Goal: Information Seeking & Learning: Understand process/instructions

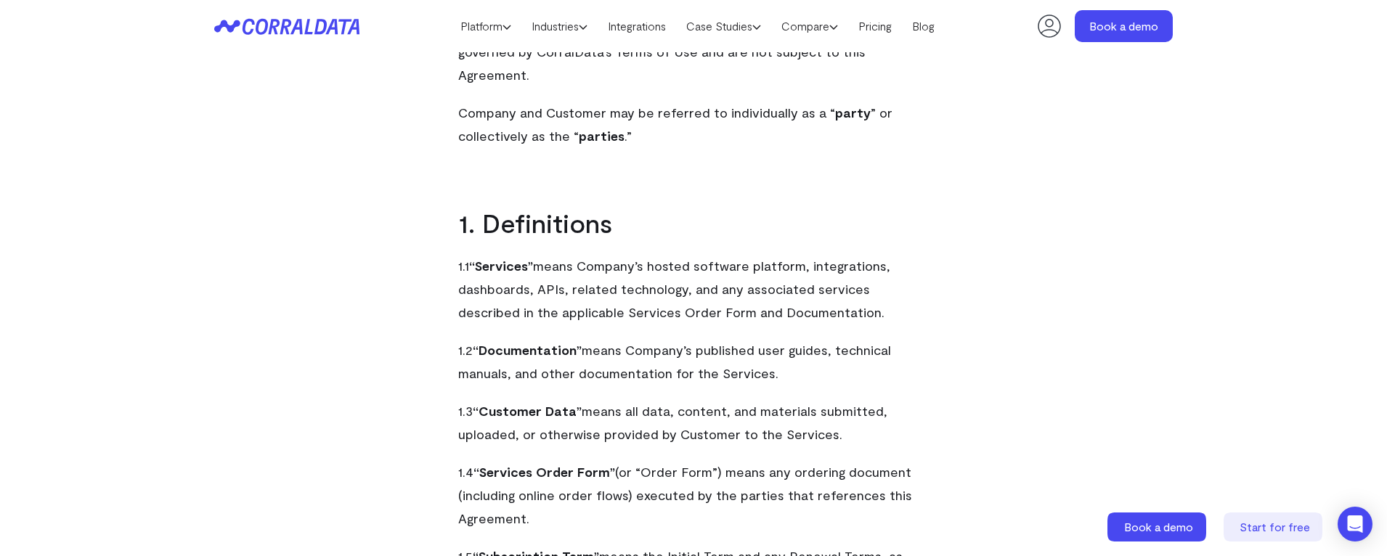
scroll to position [913, 0]
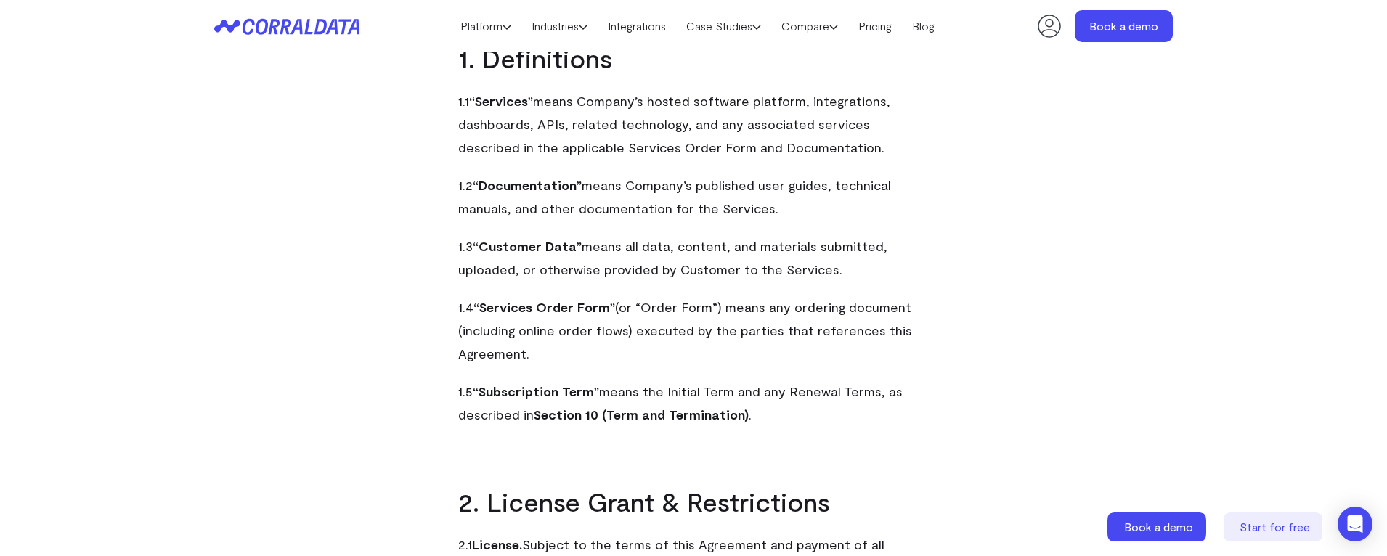
scroll to position [841, 0]
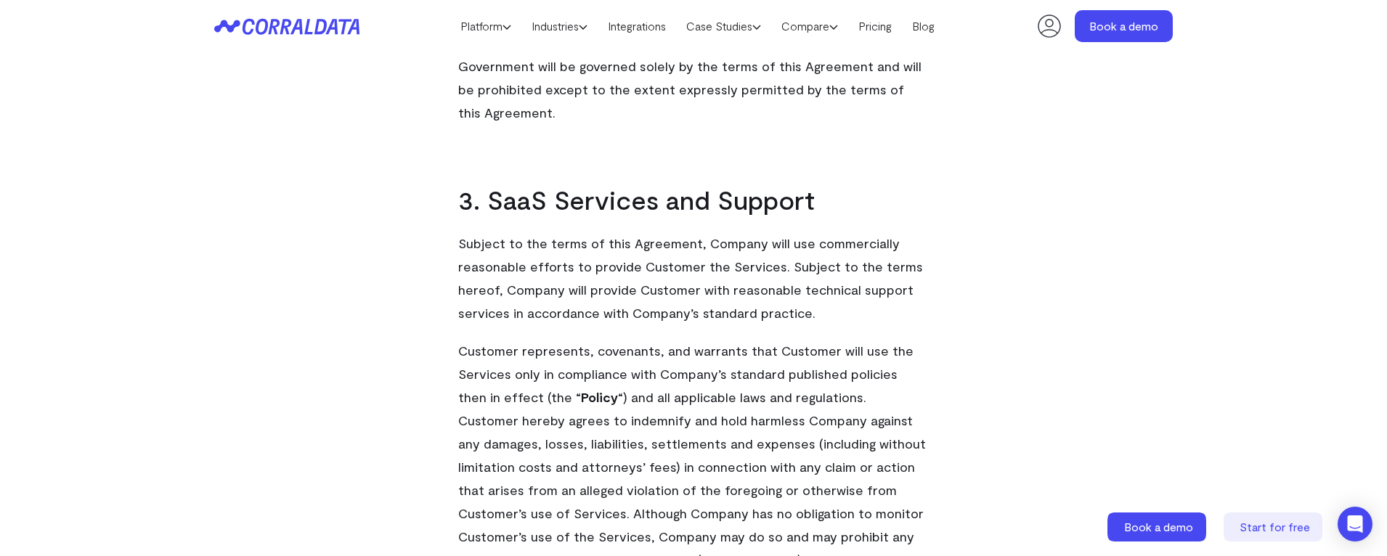
scroll to position [2002, 0]
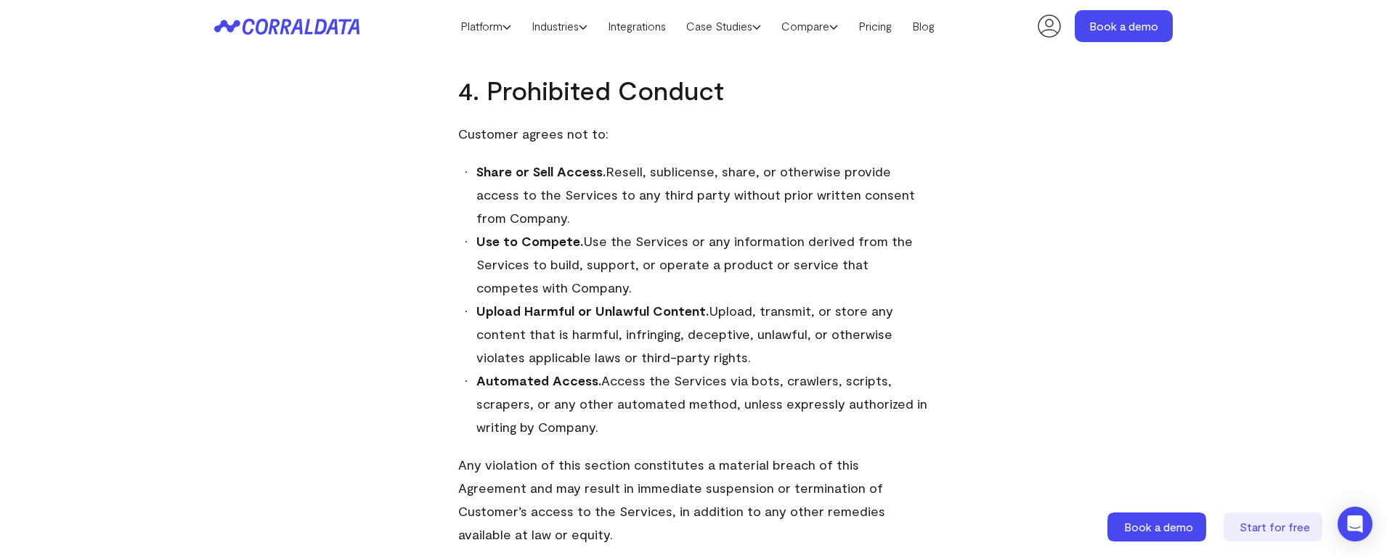
scroll to position [2873, 0]
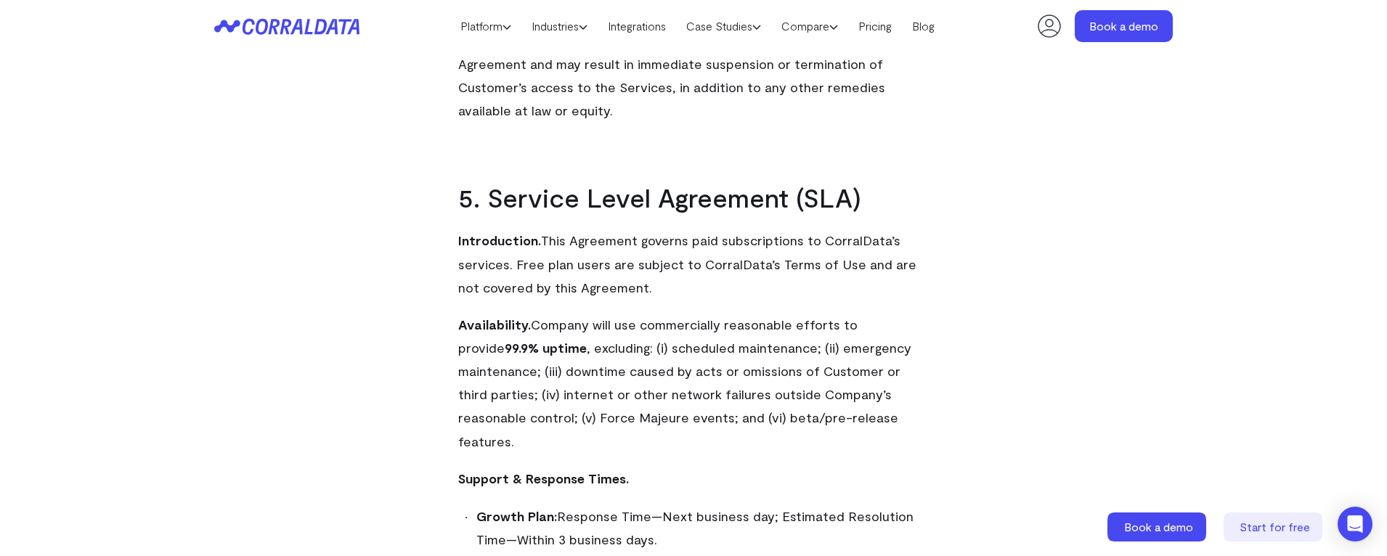
scroll to position [3236, 0]
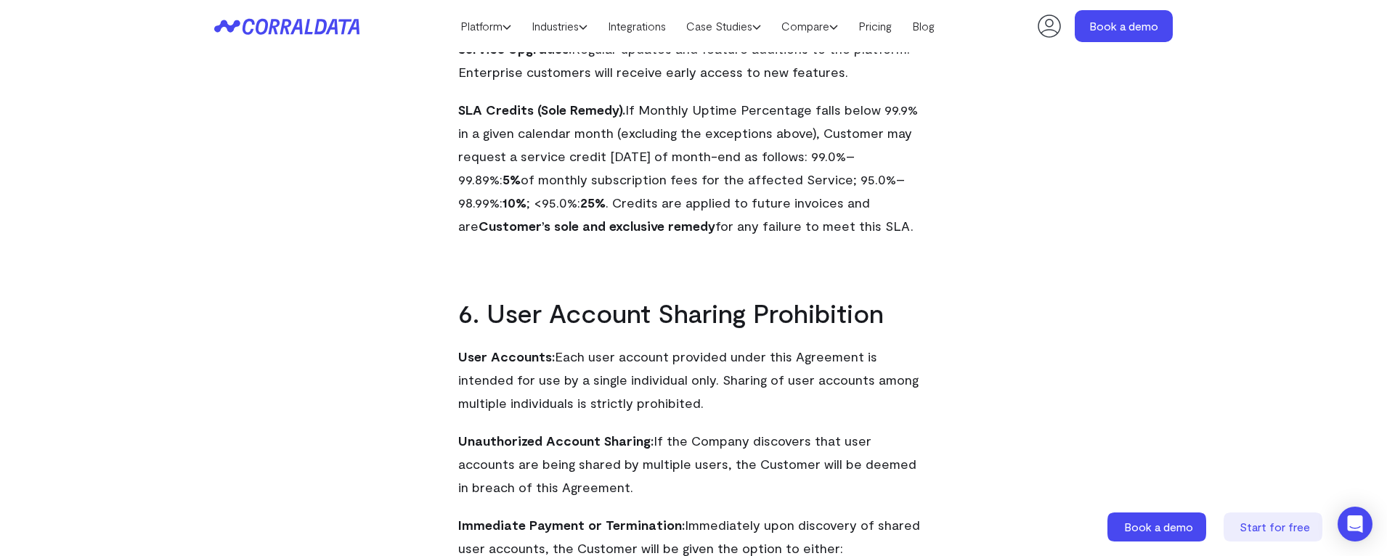
scroll to position [3890, 0]
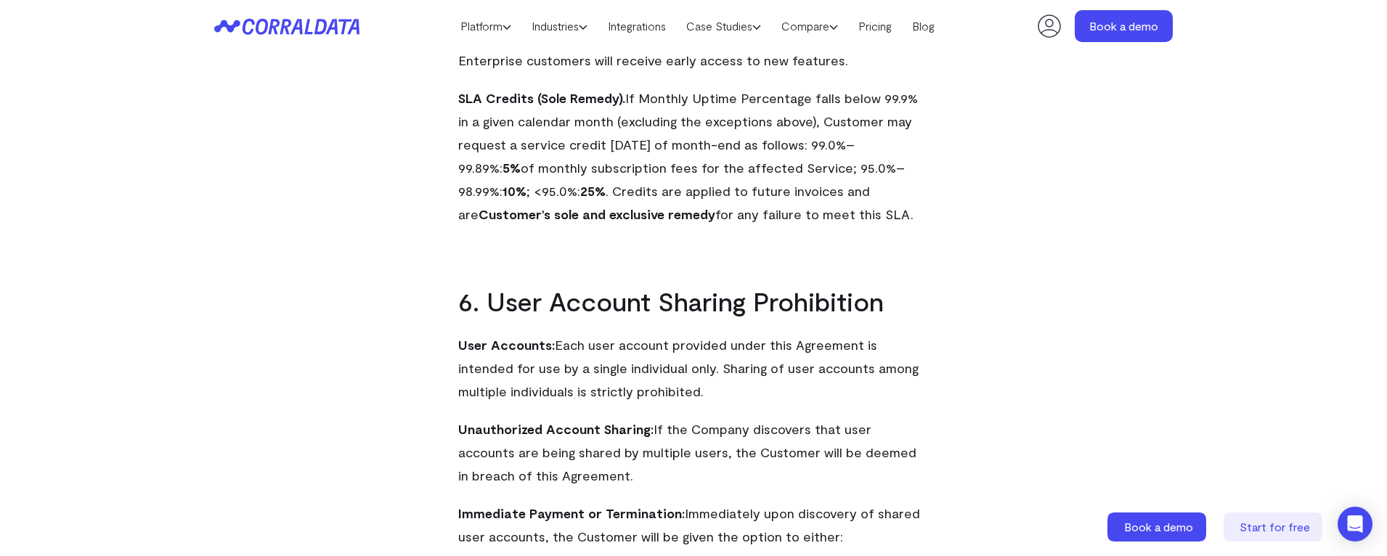
drag, startPoint x: 261, startPoint y: 227, endPoint x: 246, endPoint y: 237, distance: 17.9
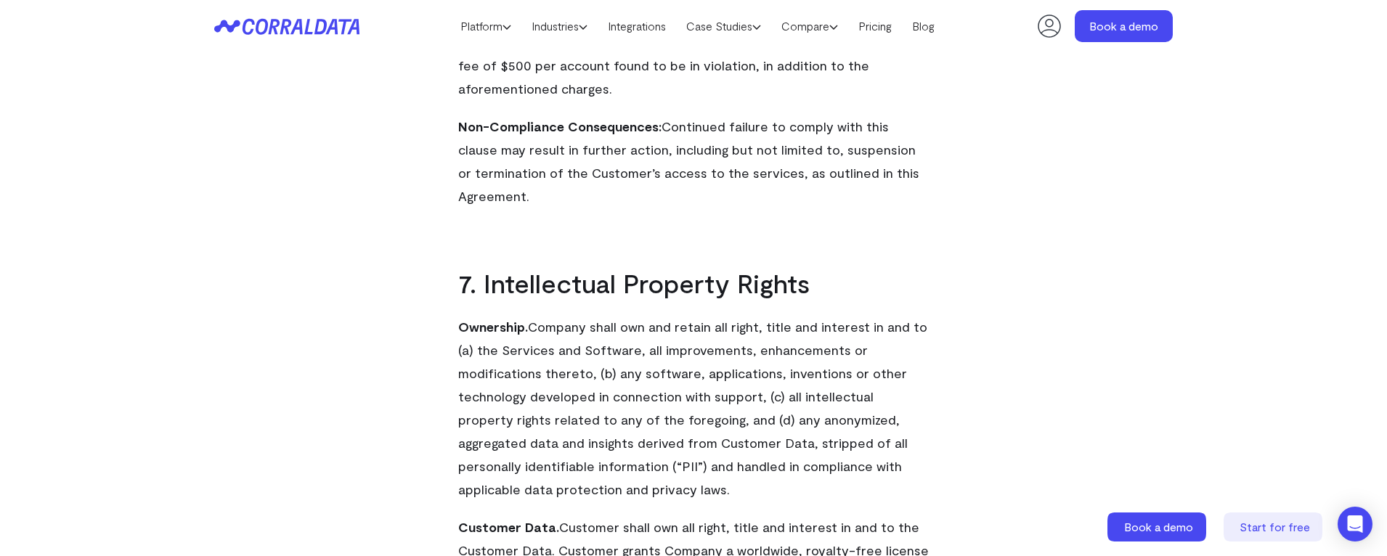
scroll to position [4833, 0]
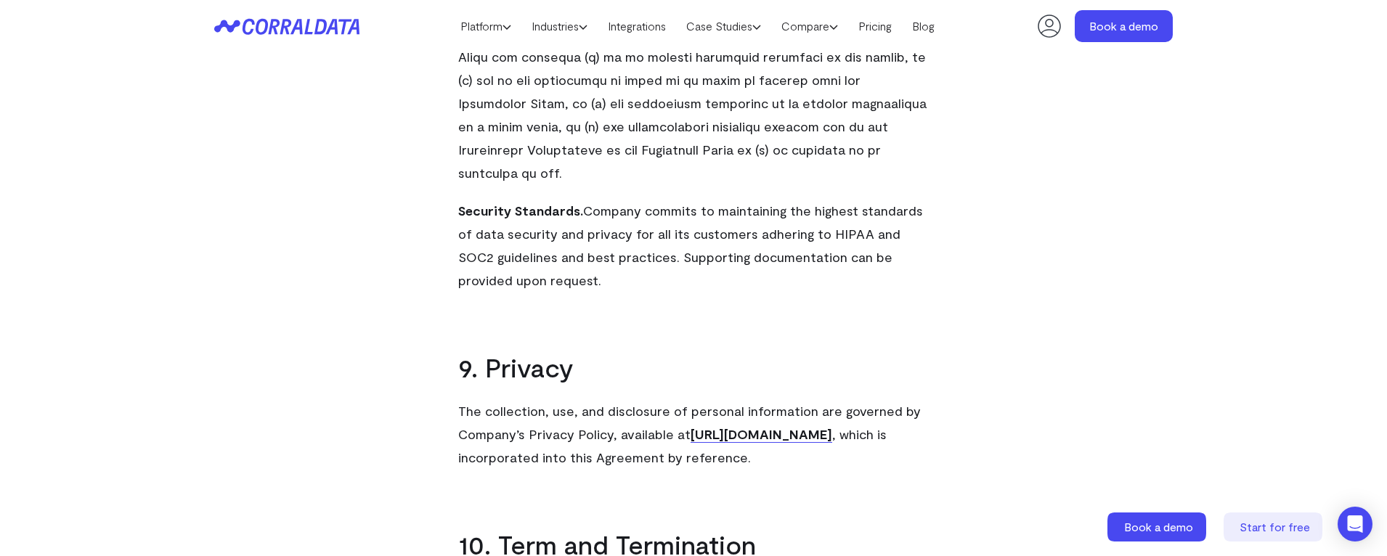
scroll to position [5995, 0]
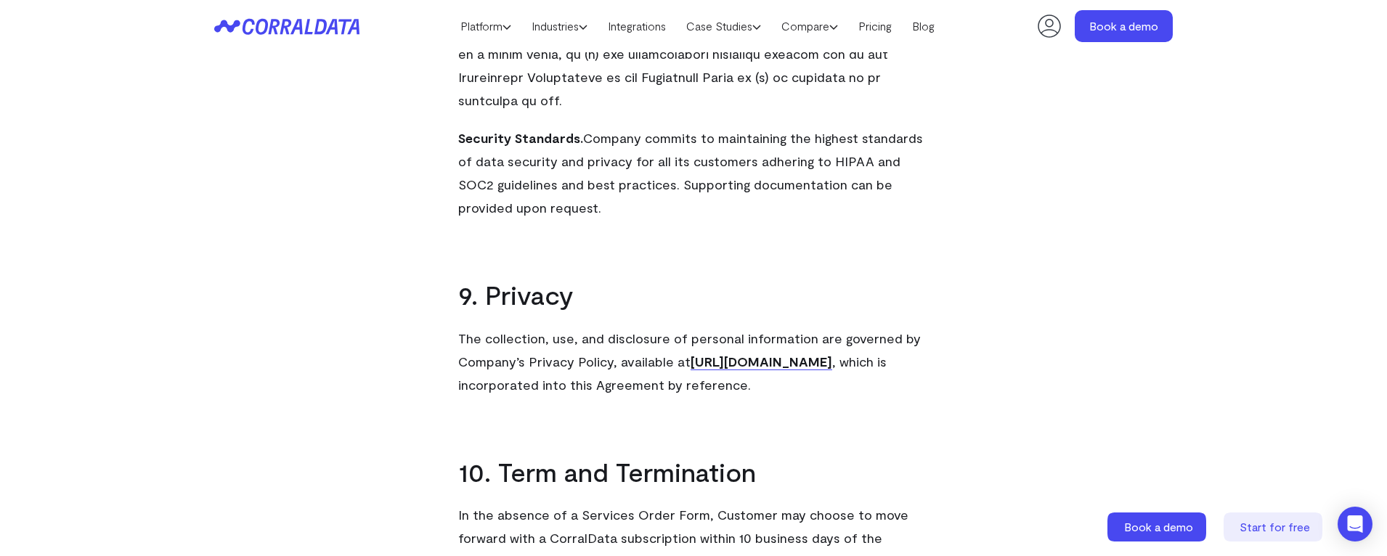
click at [775, 354] on link "[URL][DOMAIN_NAME]" at bounding box center [761, 362] width 142 height 17
click at [770, 354] on link "[URL][DOMAIN_NAME]" at bounding box center [761, 362] width 142 height 17
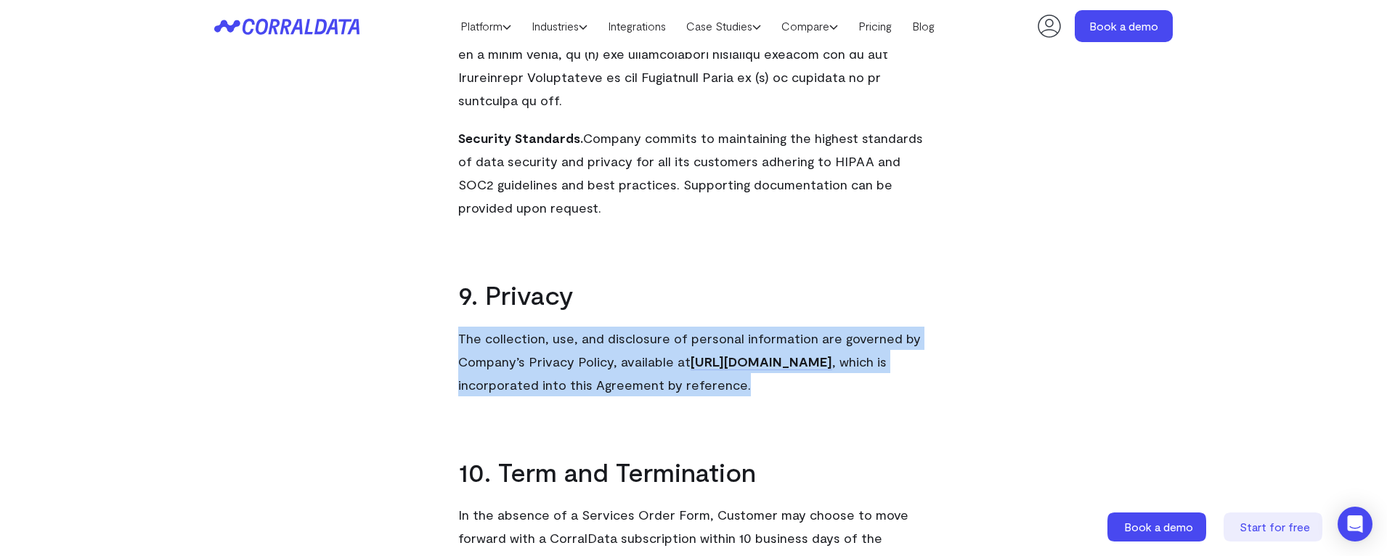
click at [770, 354] on link "[URL][DOMAIN_NAME]" at bounding box center [761, 362] width 142 height 17
drag, startPoint x: 770, startPoint y: 201, endPoint x: 816, endPoint y: 187, distance: 47.8
drag, startPoint x: 816, startPoint y: 187, endPoint x: 868, endPoint y: 196, distance: 52.3
click at [832, 354] on link "[URL][DOMAIN_NAME]" at bounding box center [761, 362] width 142 height 17
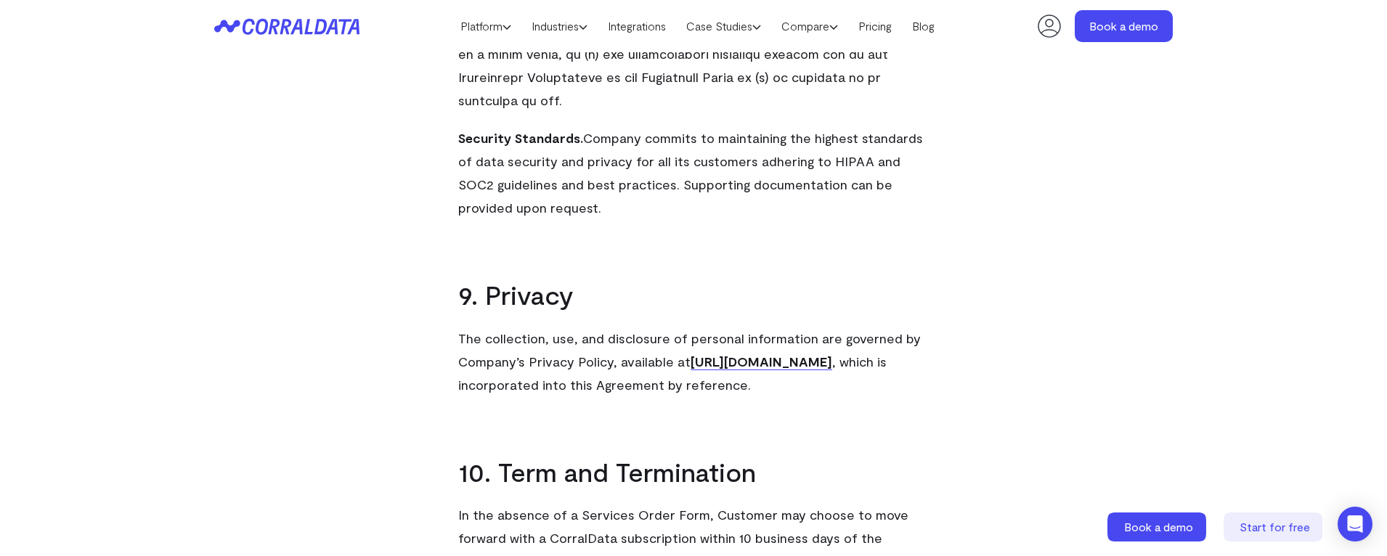
drag, startPoint x: 879, startPoint y: 202, endPoint x: 687, endPoint y: 203, distance: 191.7
click at [687, 327] on p "The collection, use, and disclosure of personal information are governed by Com…" at bounding box center [693, 362] width 470 height 70
copy link "[URL][DOMAIN_NAME]"
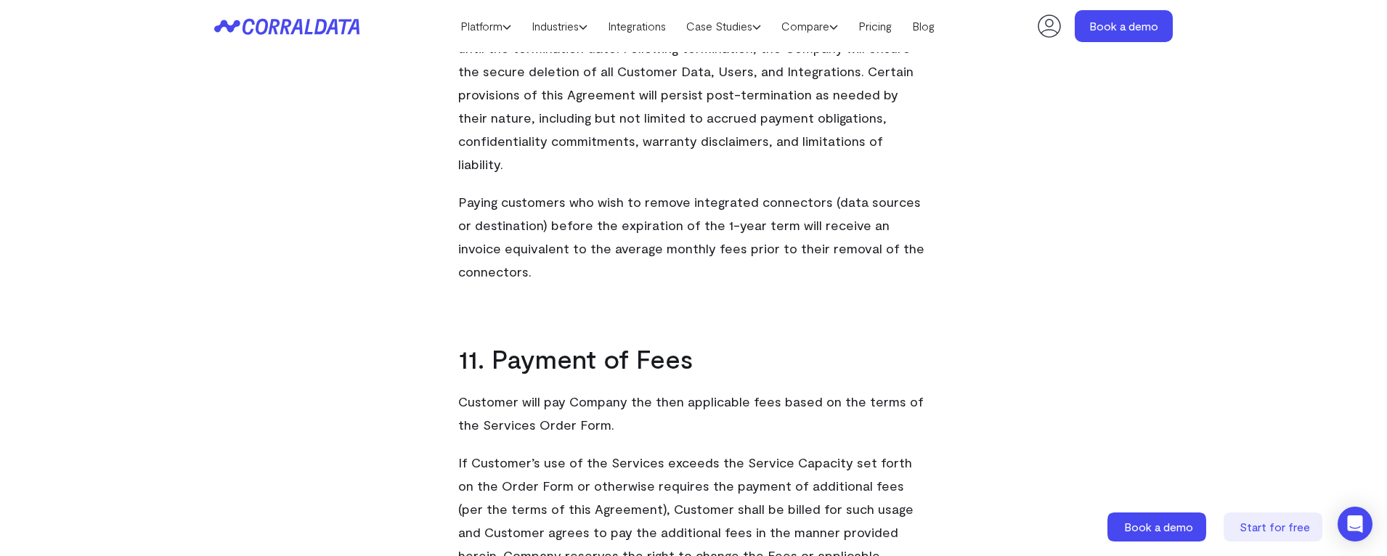
scroll to position [6939, 0]
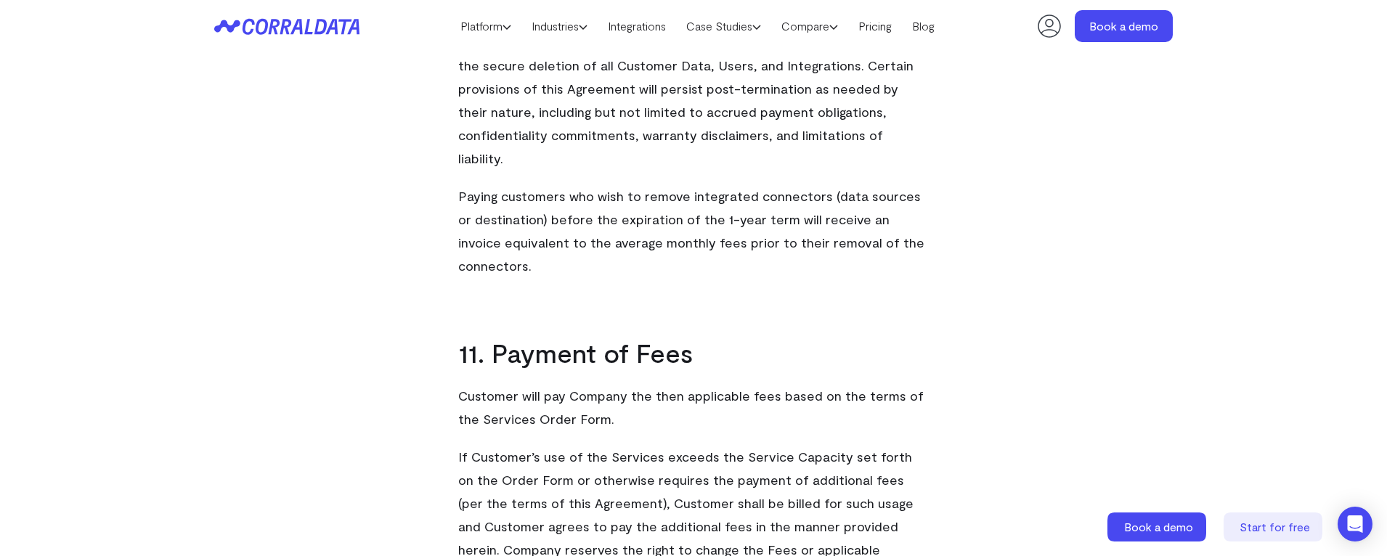
drag, startPoint x: 309, startPoint y: 371, endPoint x: 296, endPoint y: 370, distance: 13.1
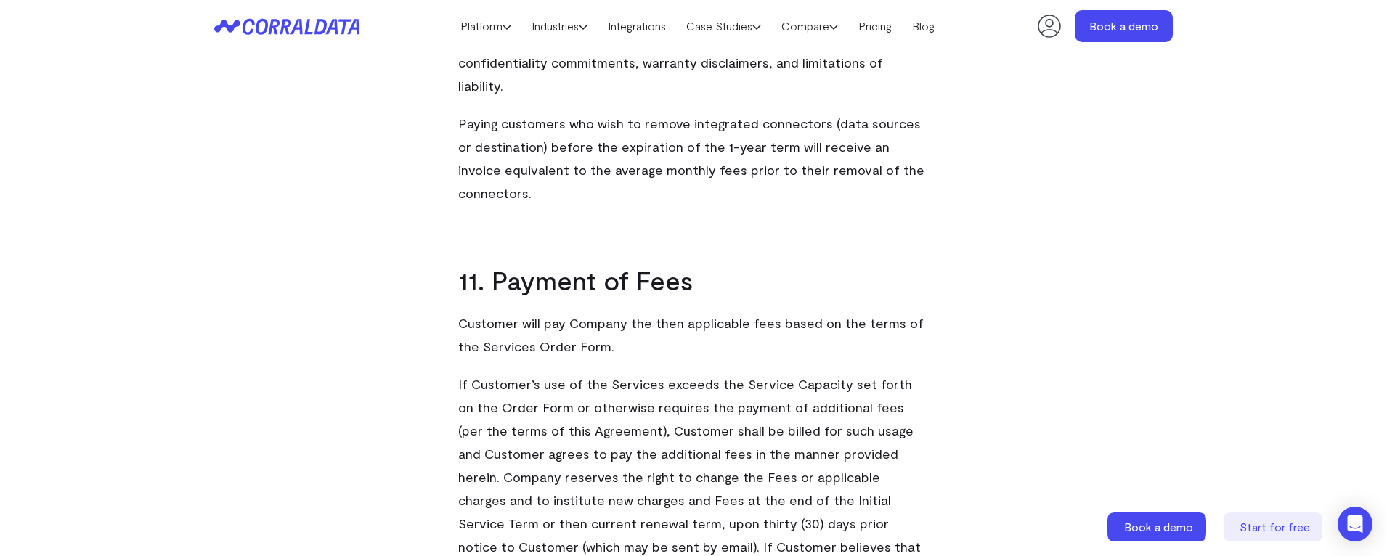
scroll to position [7084, 0]
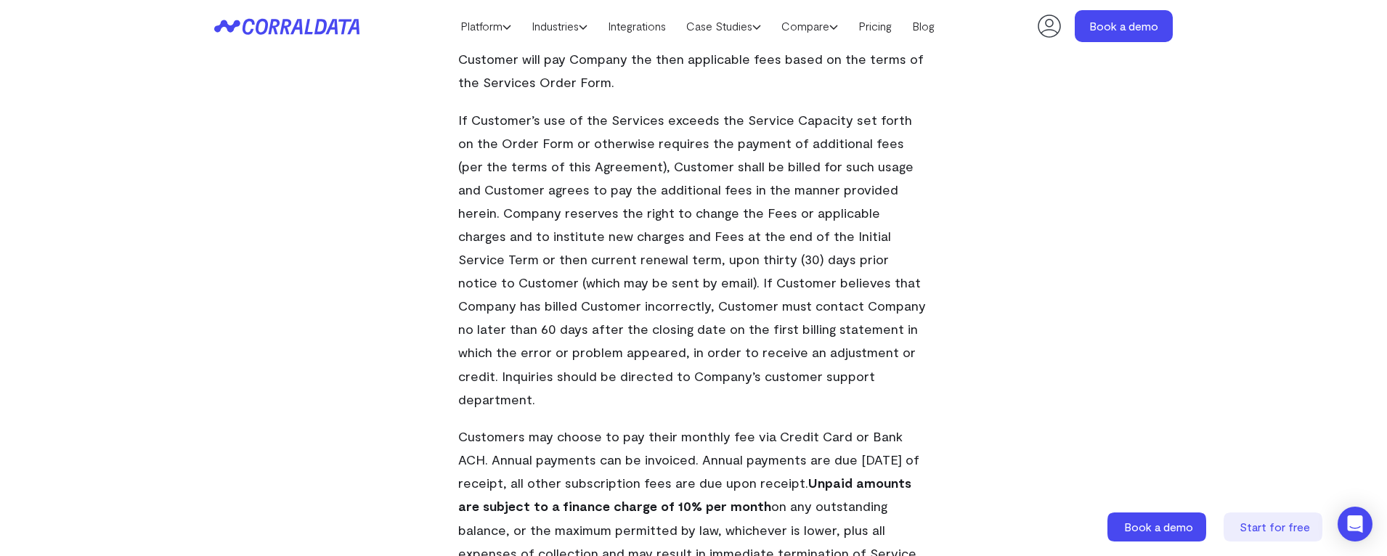
scroll to position [7302, 0]
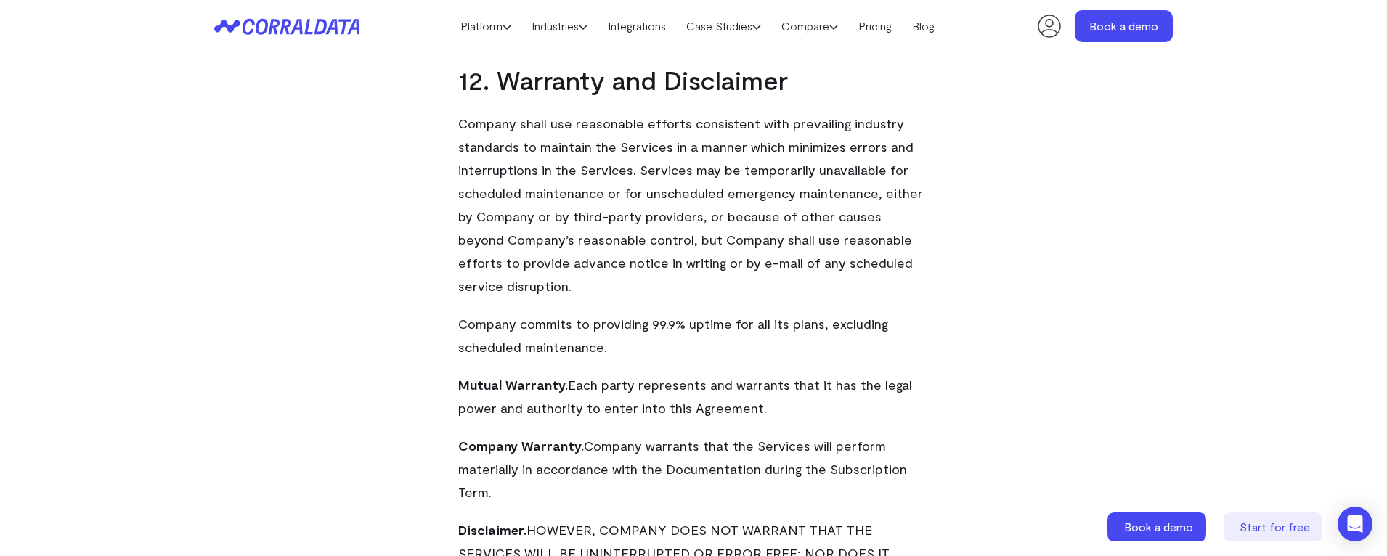
scroll to position [7882, 0]
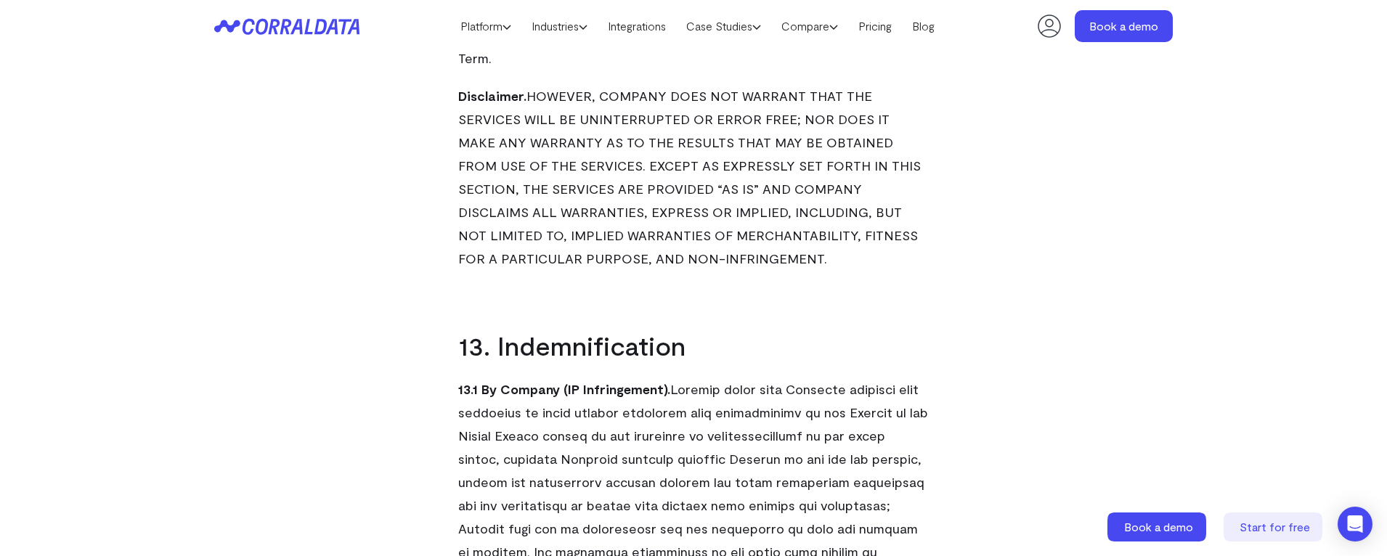
scroll to position [8318, 0]
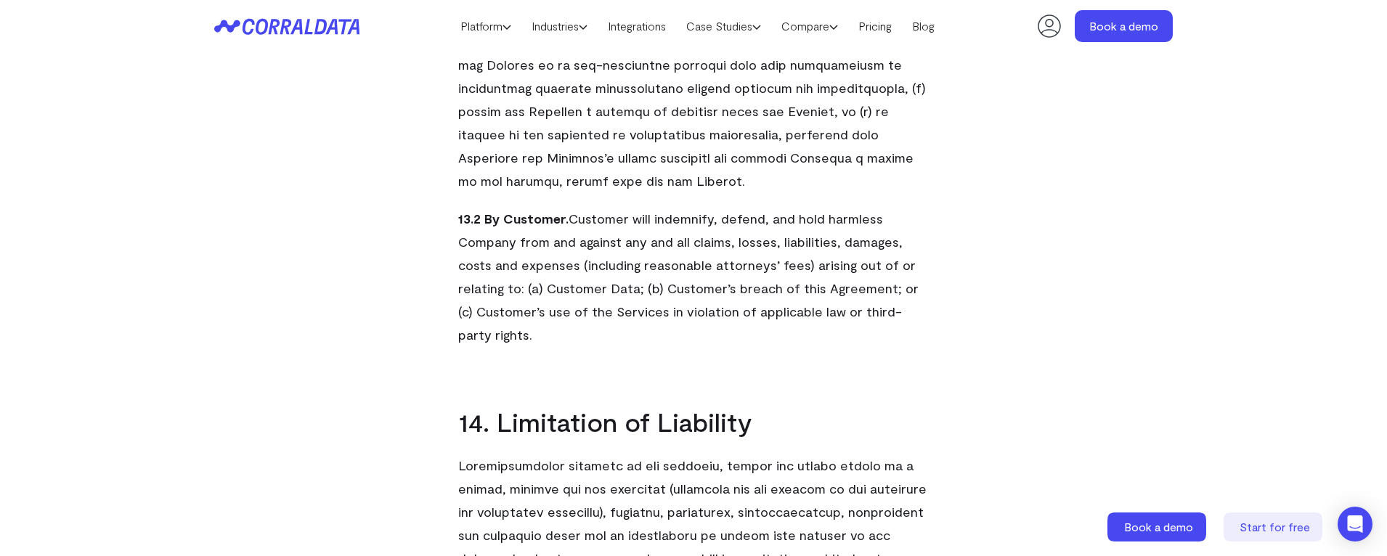
scroll to position [9117, 0]
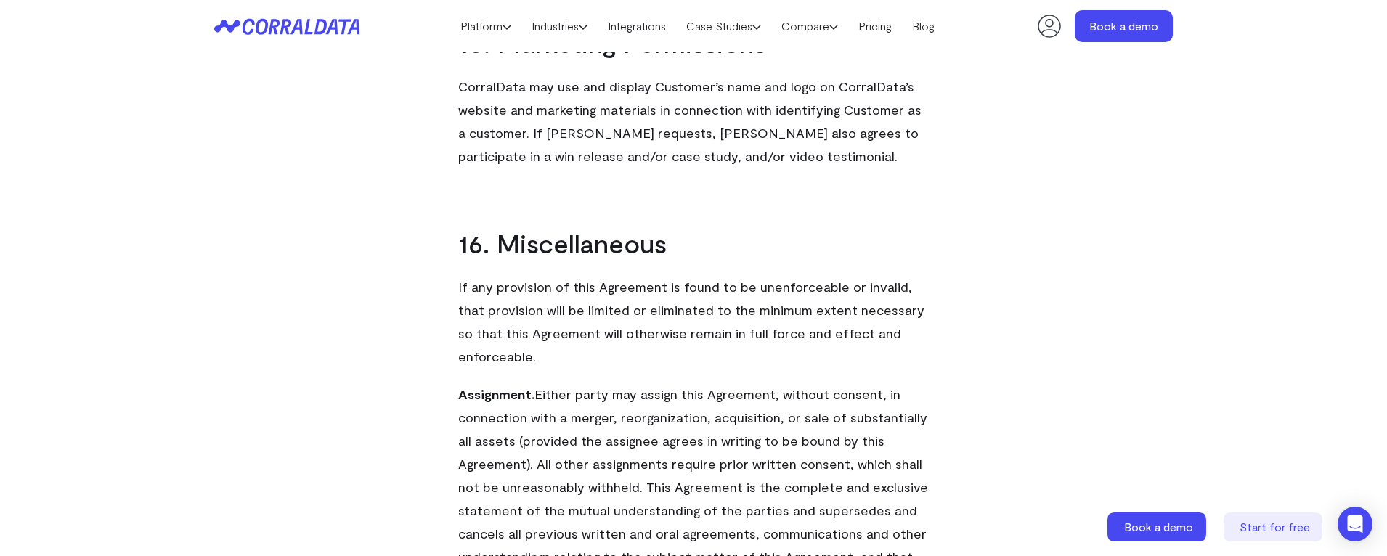
scroll to position [9988, 0]
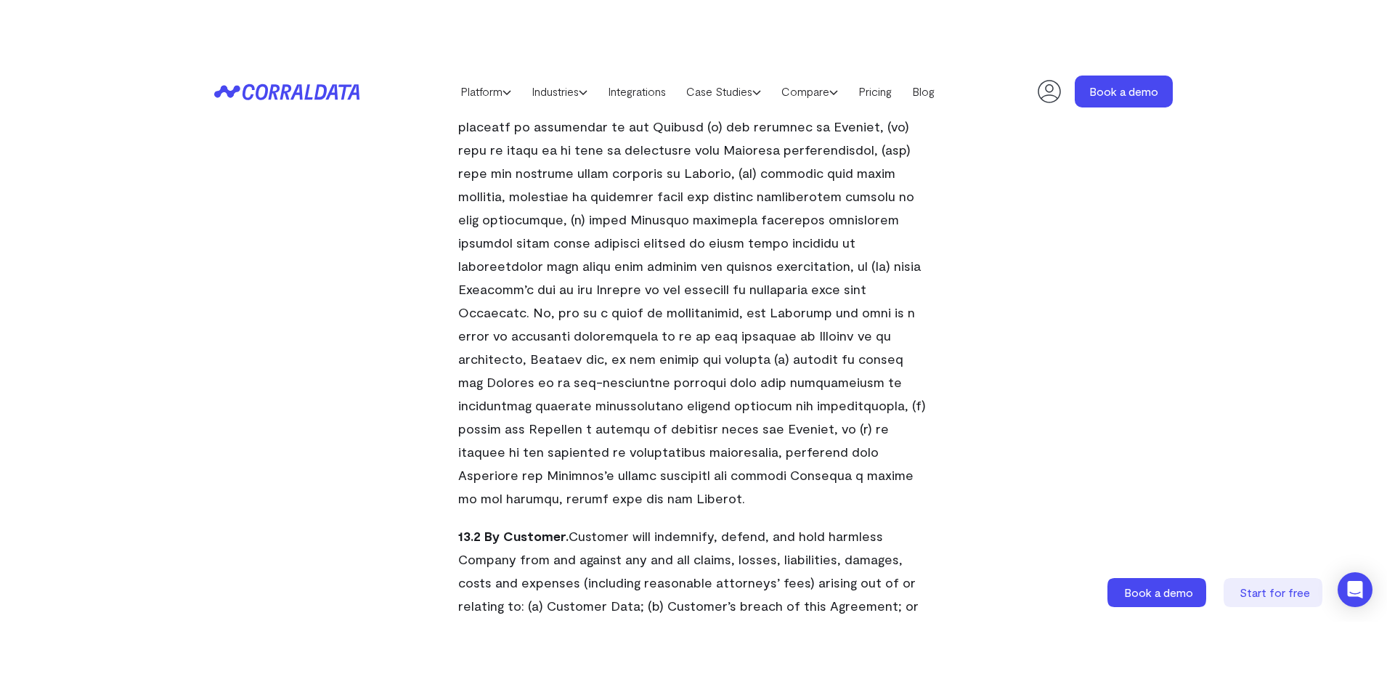
scroll to position [8826, 0]
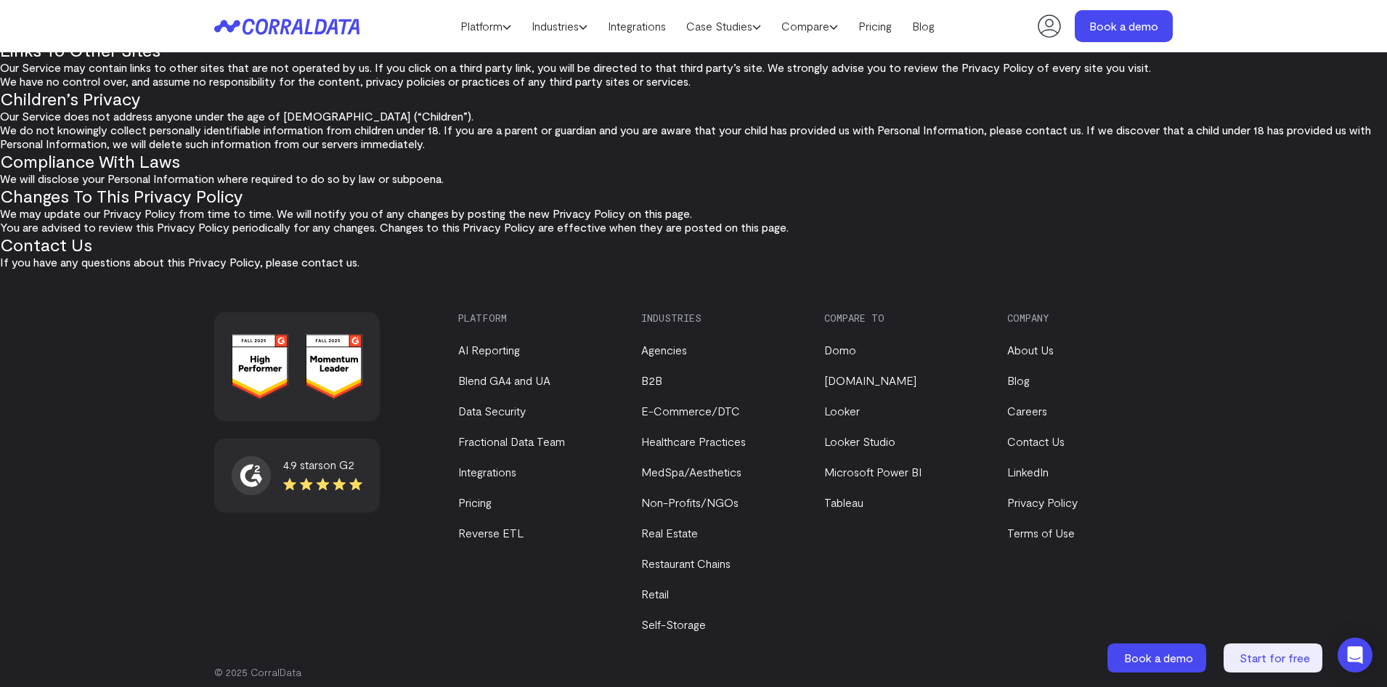
scroll to position [371, 0]
